Goal: Information Seeking & Learning: Learn about a topic

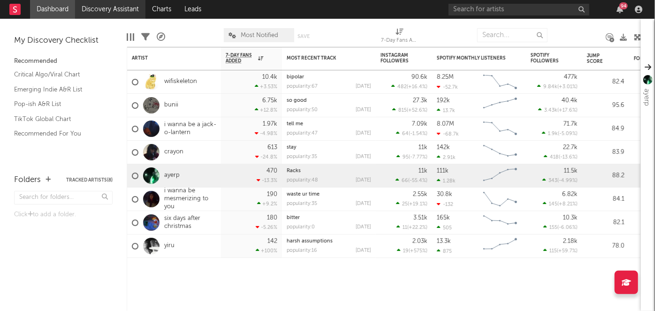
click at [116, 17] on link "Discovery Assistant" at bounding box center [110, 9] width 70 height 19
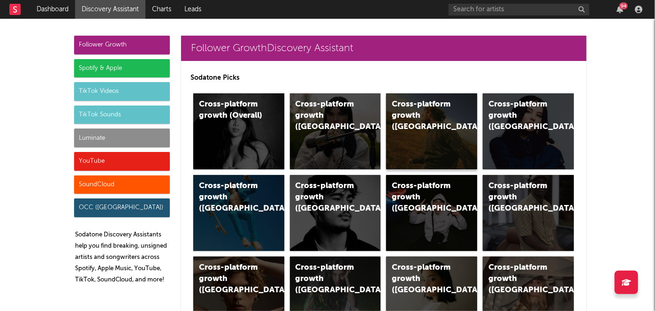
click at [439, 131] on div "Cross-platform growth ([GEOGRAPHIC_DATA])" at bounding box center [424, 116] width 64 height 34
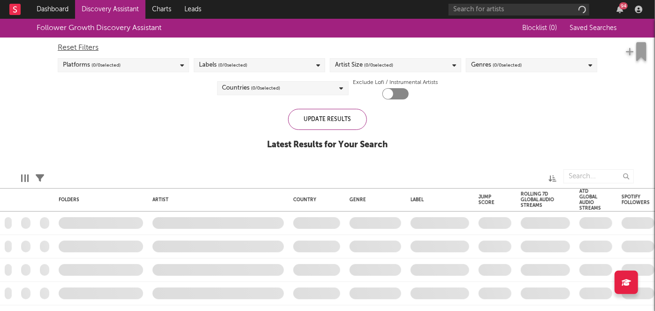
checkbox input "true"
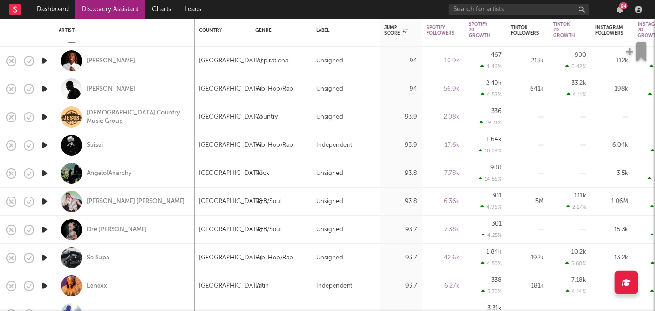
click at [621, 7] on div "94" at bounding box center [624, 5] width 8 height 7
click at [626, 11] on div "94" at bounding box center [620, 10] width 14 height 8
click at [623, 9] on div "94" at bounding box center [624, 5] width 8 height 7
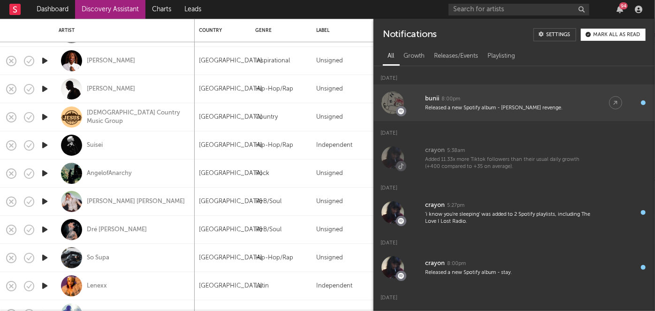
click at [557, 99] on div "bunii 8:00pm" at bounding box center [507, 98] width 165 height 11
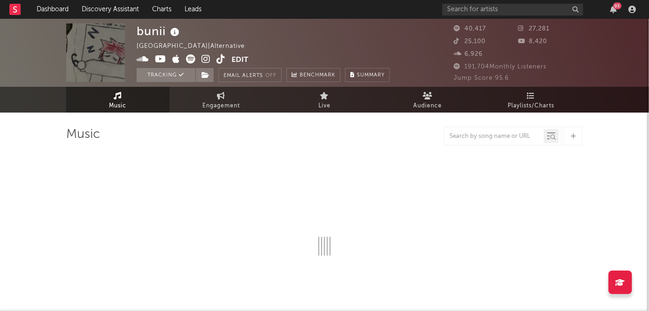
select select "6m"
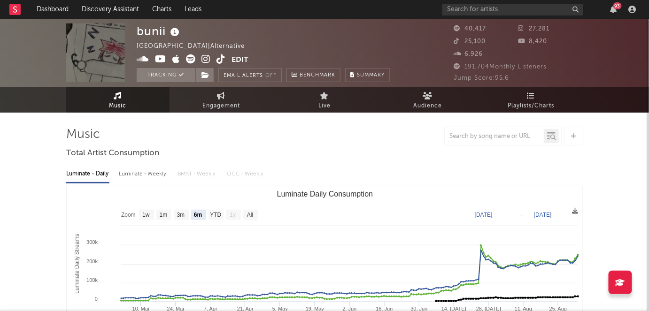
click at [616, 8] on div "93" at bounding box center [617, 5] width 8 height 7
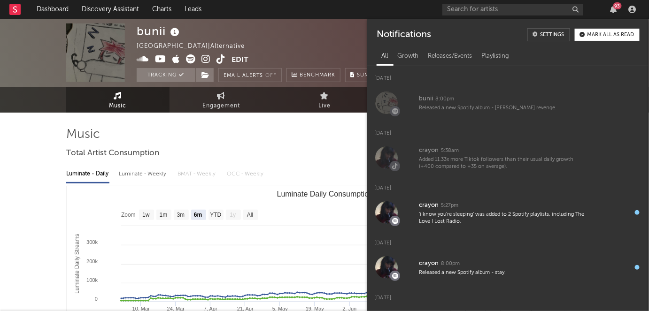
click at [616, 8] on div "93" at bounding box center [617, 5] width 8 height 7
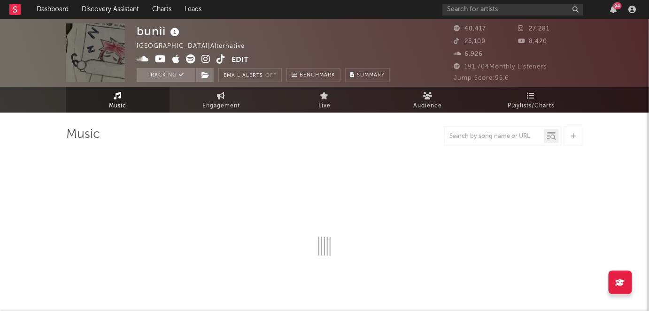
select select "6m"
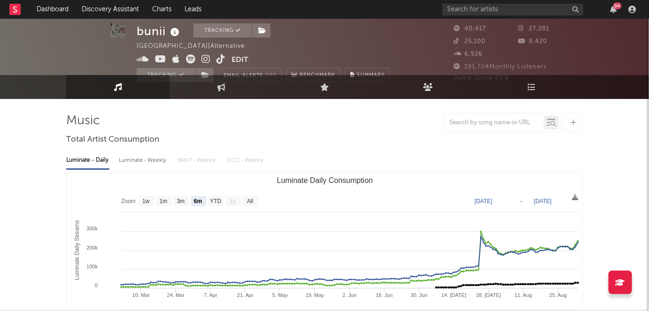
scroll to position [4, 0]
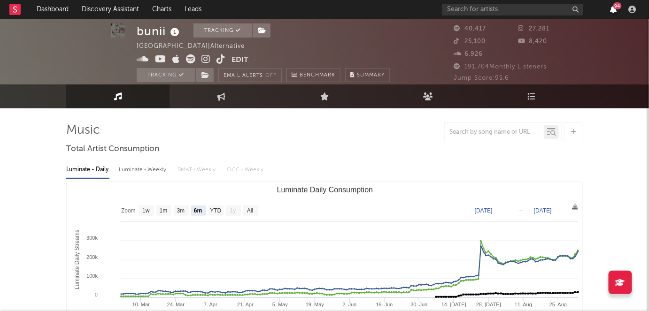
click at [615, 12] on icon "button" at bounding box center [613, 10] width 7 height 8
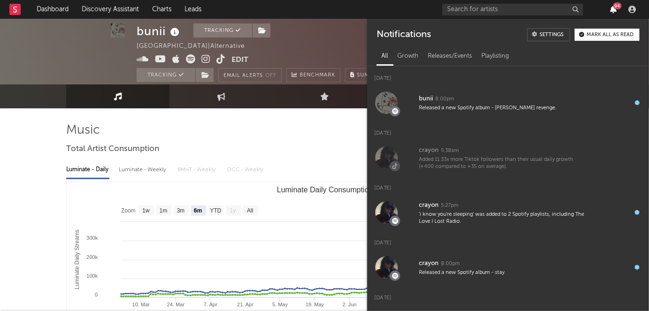
click at [615, 12] on icon "button" at bounding box center [613, 10] width 7 height 8
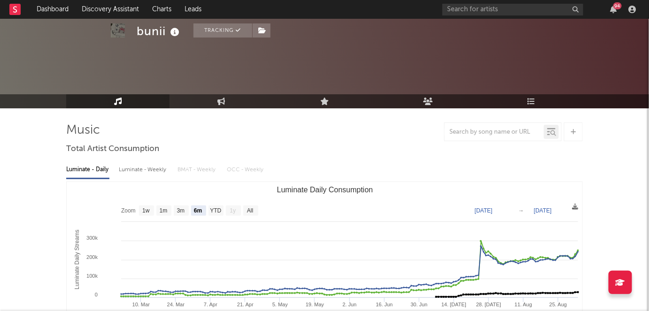
scroll to position [158, 0]
